Goal: Information Seeking & Learning: Learn about a topic

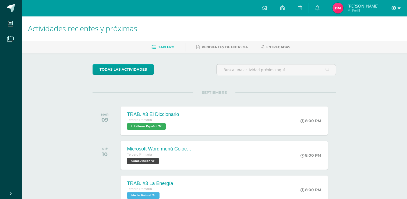
click at [398, 6] on icon at bounding box center [399, 8] width 3 height 5
click at [377, 34] on span "Cerrar sesión" at bounding box center [382, 36] width 24 height 5
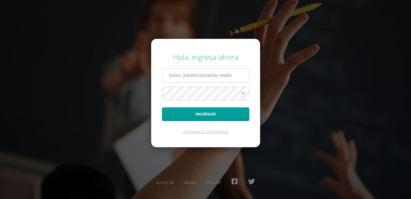
click at [238, 72] on input "40@laestrella.edu.gt" at bounding box center [205, 75] width 87 height 13
type input "2021051@laestrella.edu.gt"
click at [215, 113] on button "Ingresar" at bounding box center [205, 114] width 87 height 14
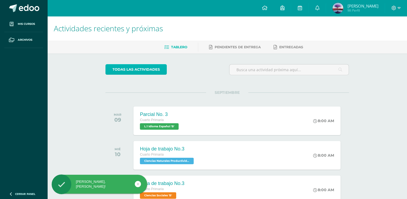
click at [163, 67] on link "todas las Actividades" at bounding box center [135, 69] width 61 height 10
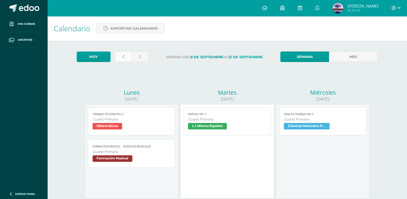
click at [128, 54] on link at bounding box center [123, 56] width 17 height 10
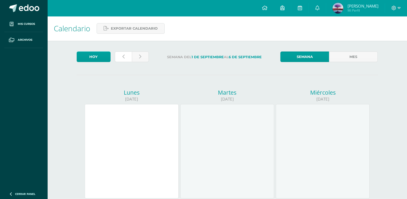
click at [128, 54] on link at bounding box center [123, 56] width 17 height 10
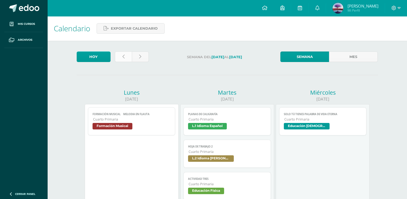
click at [122, 55] on icon at bounding box center [123, 56] width 2 height 5
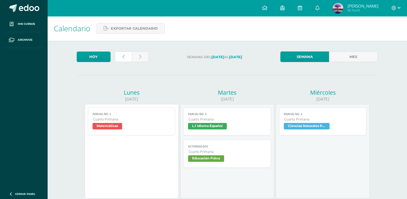
click at [122, 55] on icon at bounding box center [123, 56] width 2 height 5
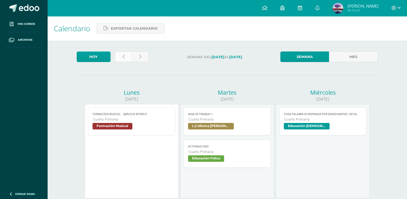
click at [125, 54] on link at bounding box center [123, 56] width 17 height 10
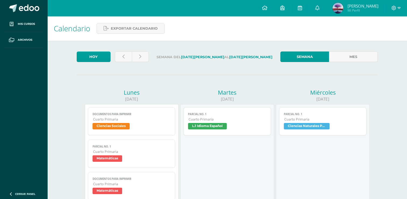
click at [305, 123] on link "Parcial No. 1 Cuarto Primaria Ciencias Naturales Productividad y Desarrollo" at bounding box center [322, 121] width 87 height 28
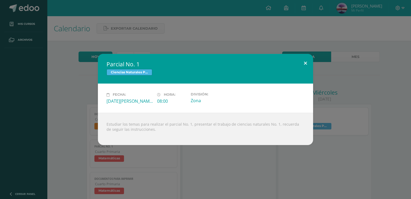
click at [309, 65] on button at bounding box center [305, 63] width 15 height 18
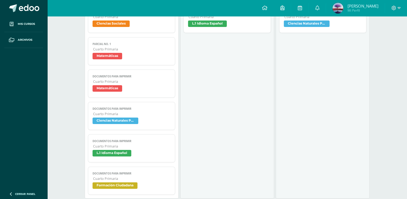
scroll to position [81, 0]
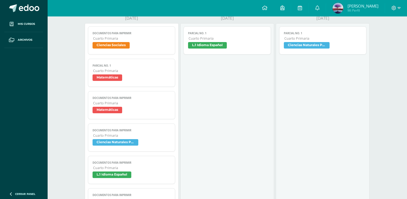
click at [143, 135] on span "Cuarto Primaria" at bounding box center [132, 135] width 78 height 5
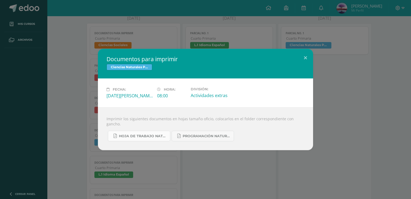
click at [152, 134] on span "Hoja de trabajo Naturales U 4....pdf" at bounding box center [143, 136] width 48 height 4
click at [306, 63] on button at bounding box center [305, 58] width 15 height 18
